Goal: Information Seeking & Learning: Learn about a topic

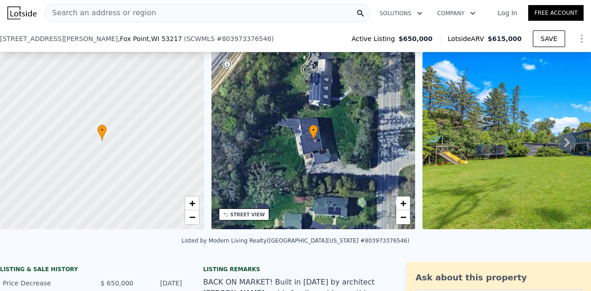
scroll to position [251, 0]
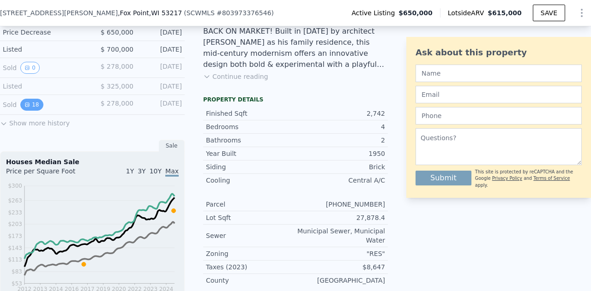
click at [30, 111] on button "18" at bounding box center [31, 105] width 23 height 12
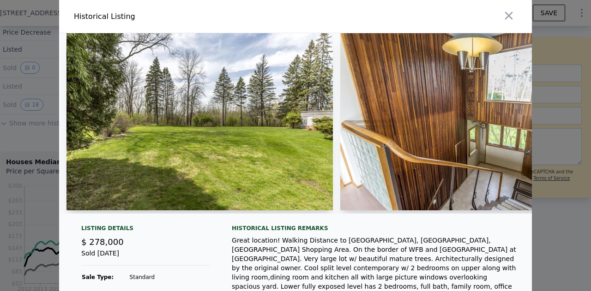
click at [187, 115] on img at bounding box center [200, 121] width 267 height 177
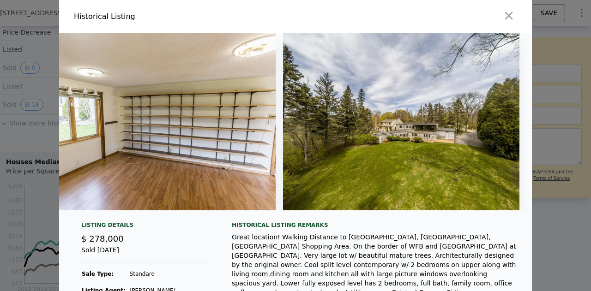
scroll to position [0, 4439]
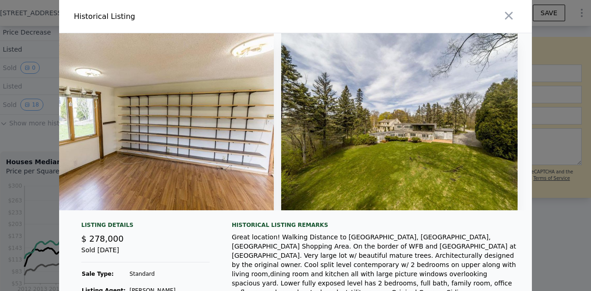
drag, startPoint x: 367, startPoint y: 155, endPoint x: 372, endPoint y: 159, distance: 6.9
click at [372, 159] on img at bounding box center [399, 121] width 237 height 177
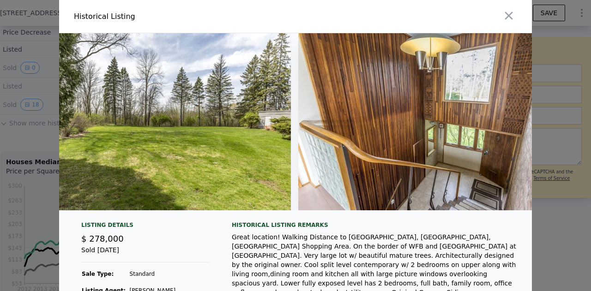
scroll to position [0, 0]
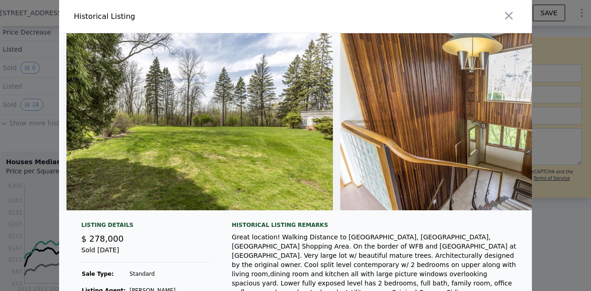
click at [41, 114] on div at bounding box center [295, 145] width 591 height 291
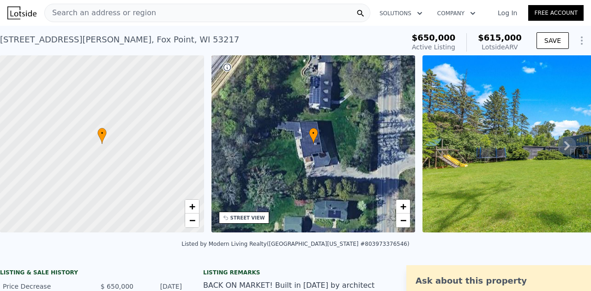
click at [508, 44] on div "Lotside ARV" at bounding box center [500, 46] width 44 height 9
click at [516, 243] on div "Listed by Modern Living Realty ([GEOGRAPHIC_DATA][US_STATE] MLS #803973376546)" at bounding box center [295, 247] width 591 height 22
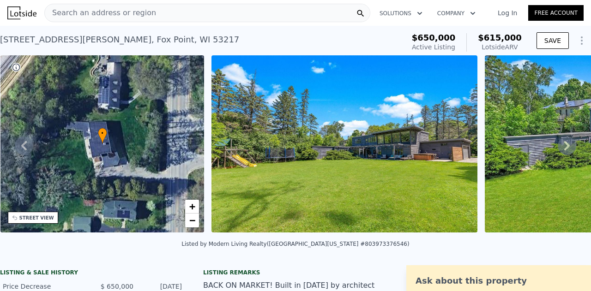
scroll to position [0, 423]
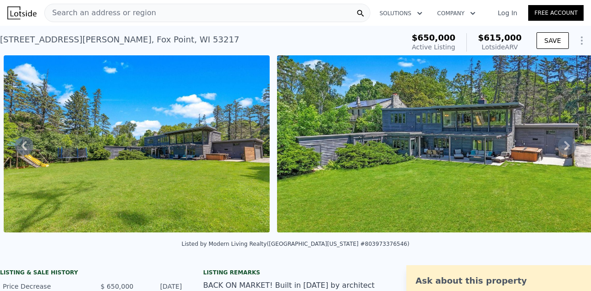
click at [564, 151] on icon at bounding box center [567, 145] width 6 height 9
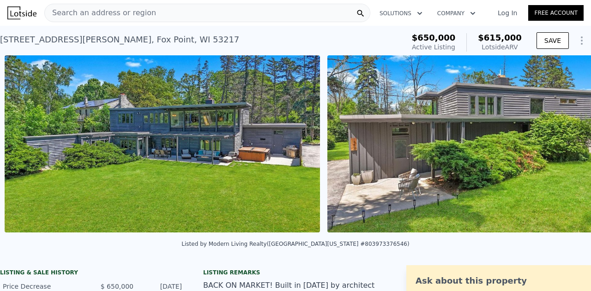
scroll to position [0, 696]
click at [559, 153] on img at bounding box center [484, 143] width 315 height 177
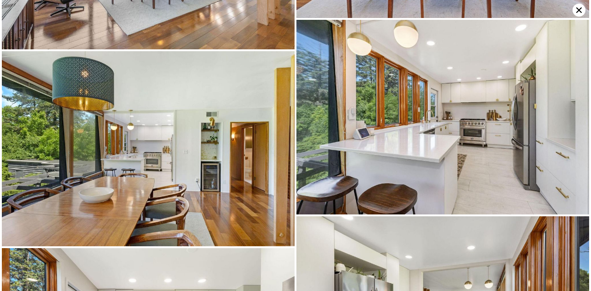
scroll to position [1109, 0]
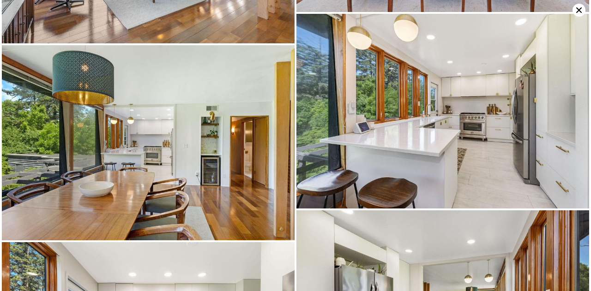
click at [148, 161] on img at bounding box center [148, 142] width 293 height 195
drag, startPoint x: 148, startPoint y: 161, endPoint x: 155, endPoint y: 167, distance: 9.5
